Goal: Information Seeking & Learning: Understand process/instructions

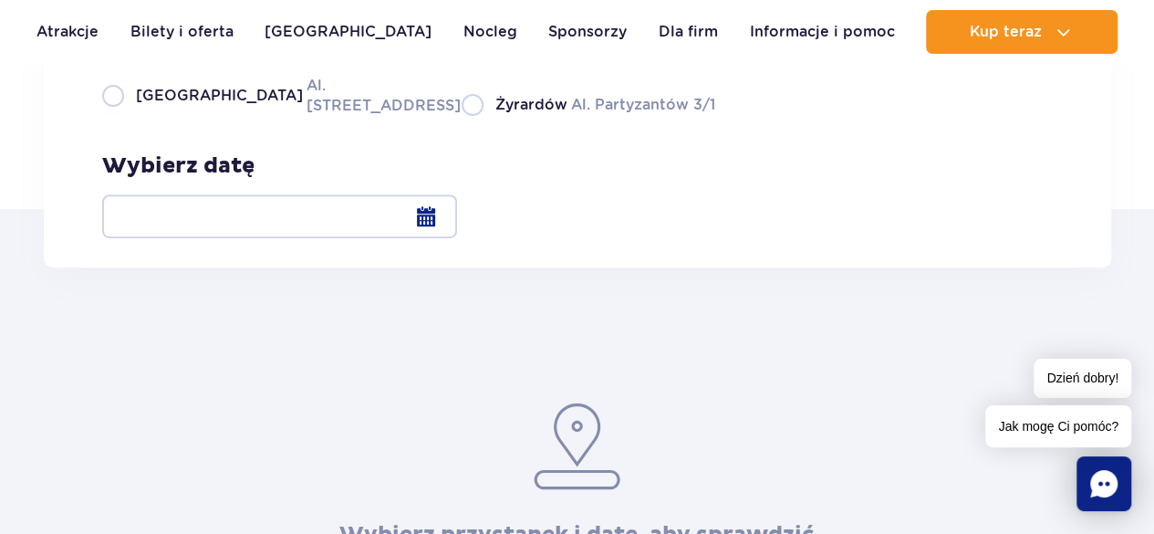
click at [204, 116] on div "Wybierz przystanek [GEOGRAPHIC_DATA]. [STREET_ADDRESS] Partyzantów 3/1" at bounding box center [408, 71] width 613 height 90
click at [208, 116] on div "Wybierz przystanek [GEOGRAPHIC_DATA]. [STREET_ADDRESS] Partyzantów 3/1" at bounding box center [408, 71] width 613 height 90
click at [210, 116] on label "Warszawa Al. [STREET_ADDRESS]" at bounding box center [271, 95] width 338 height 41
click at [122, 116] on input "Warszawa Al. [STREET_ADDRESS]" at bounding box center [112, 114] width 20 height 4
radio input "true"
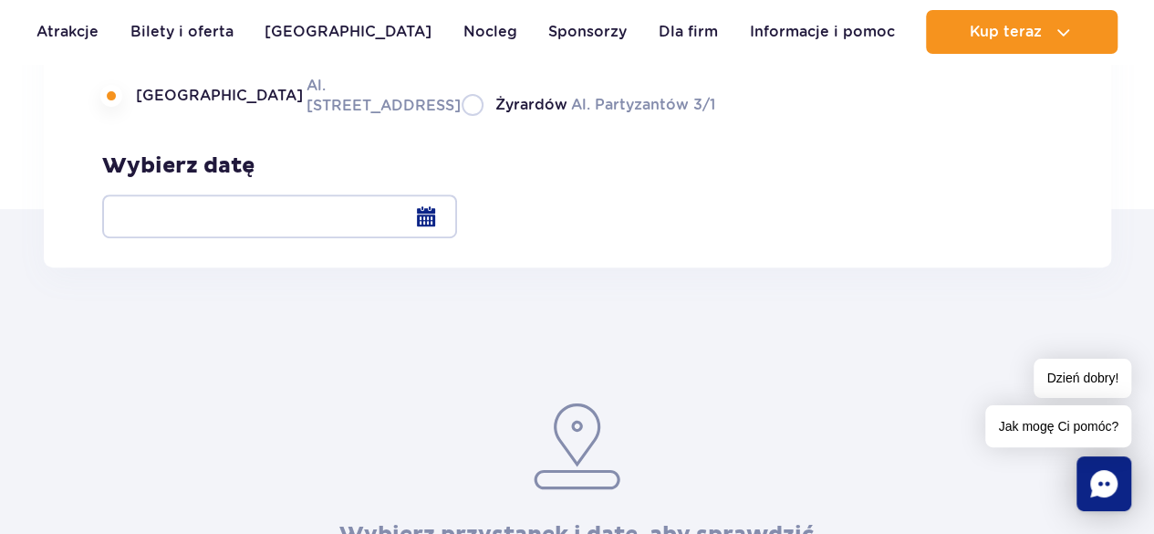
click at [457, 218] on div at bounding box center [279, 216] width 355 height 44
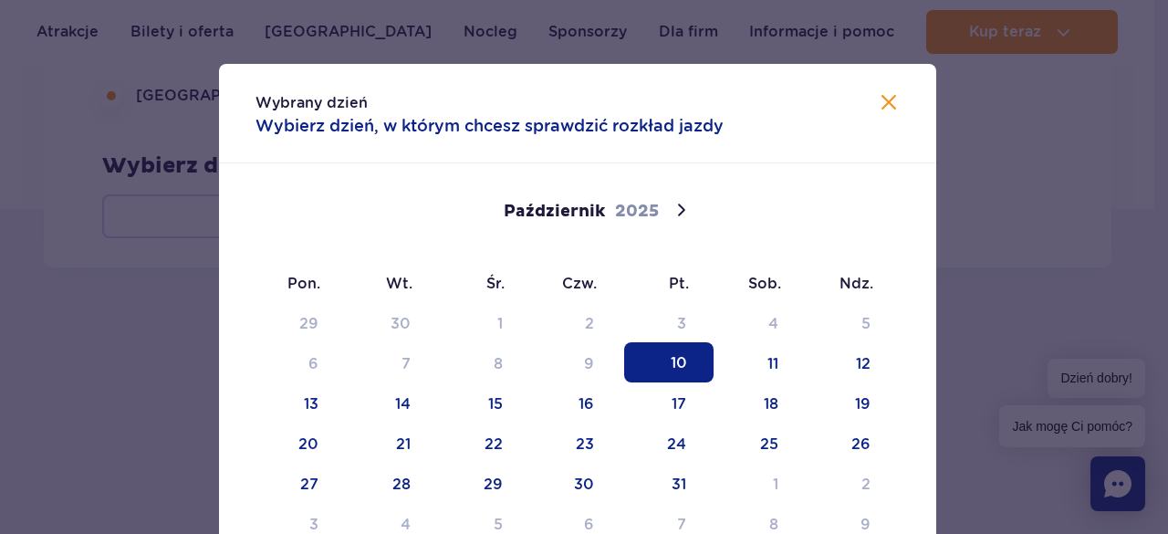
click at [1022, 218] on div at bounding box center [584, 267] width 1168 height 534
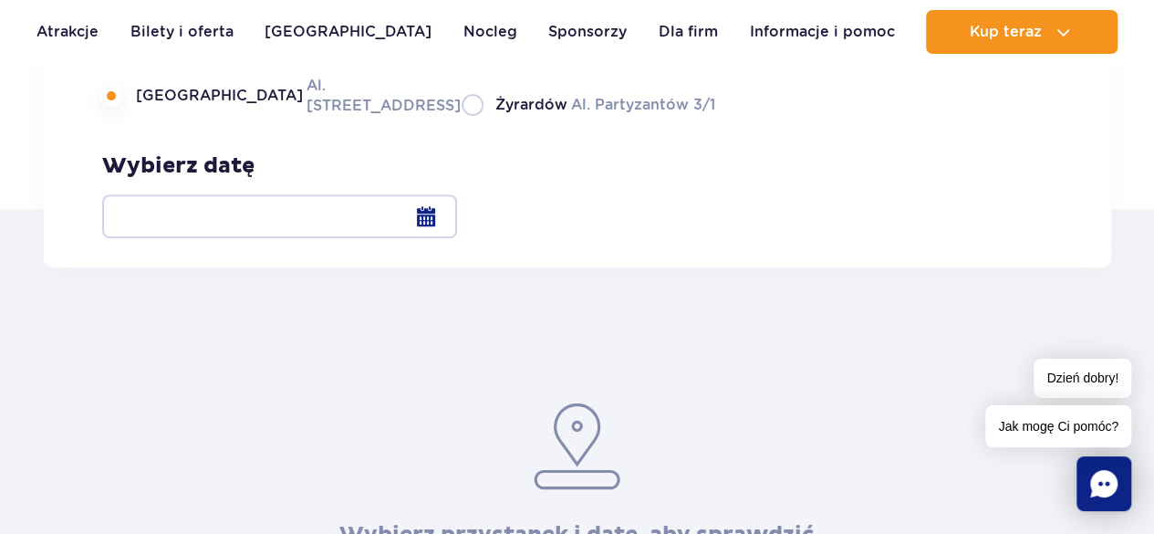
click at [457, 225] on div at bounding box center [279, 216] width 355 height 44
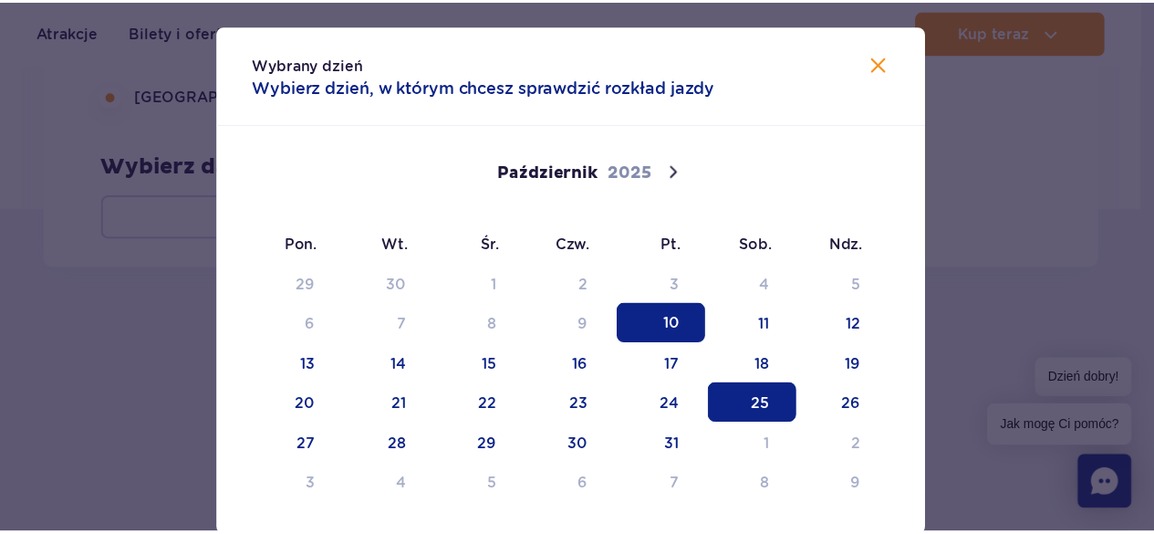
scroll to position [91, 0]
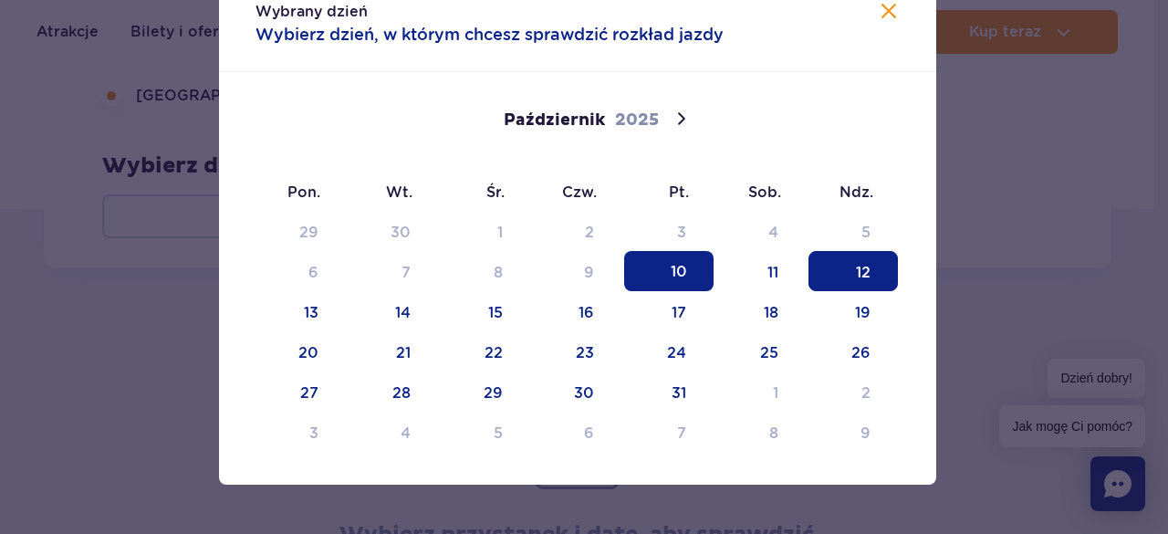
click at [808, 270] on span "12" at bounding box center [852, 271] width 89 height 40
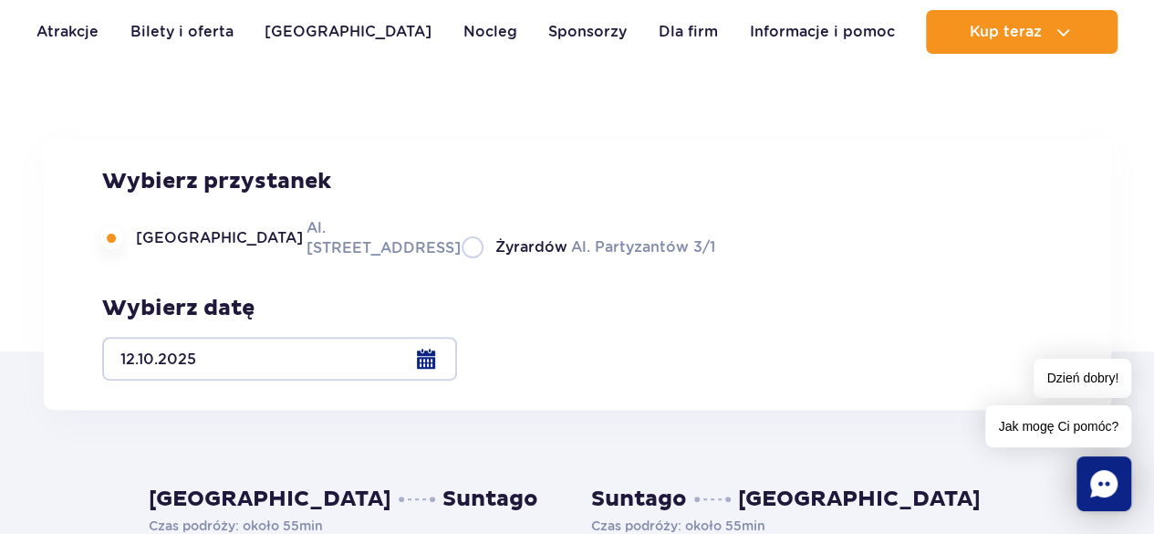
scroll to position [182, 0]
